Goal: Navigation & Orientation: Go to known website

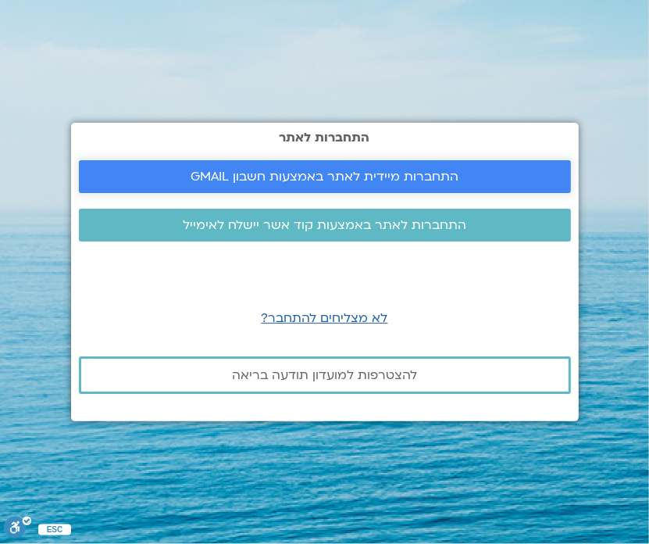
click at [345, 177] on span "התחברות מיידית לאתר באמצעות חשבון GMAIL" at bounding box center [325, 177] width 268 height 14
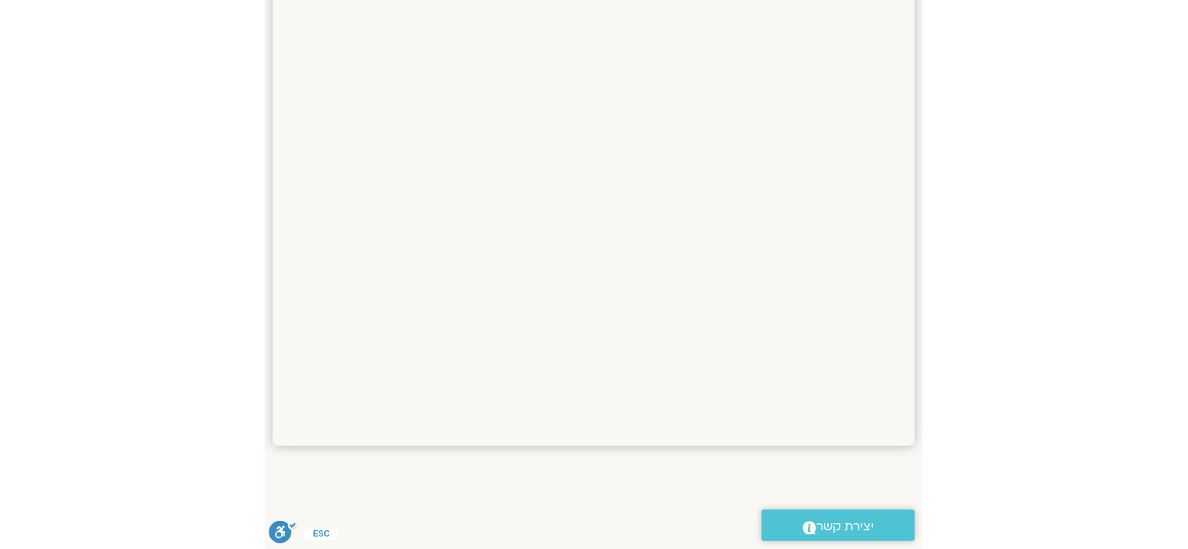
scroll to position [1094, 0]
